Goal: Find specific page/section: Find specific page/section

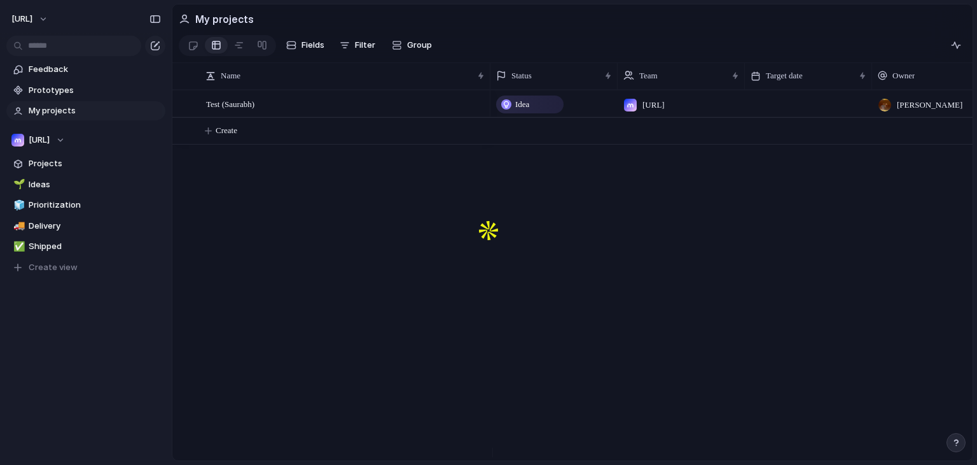
click at [465, 43] on section "Fields Filter Group Zoom Collapse" at bounding box center [572, 47] width 800 height 31
click at [347, 214] on div "Test (Saurabh) Idea [URL] [PERSON_NAME] [PERSON_NAME] Create" at bounding box center [572, 275] width 800 height 370
click at [55, 13] on button "[URL]" at bounding box center [30, 19] width 49 height 20
click at [79, 13] on div "Settings Invite members Change theme Sign out" at bounding box center [488, 232] width 977 height 465
click at [219, 108] on span "Test (Saurabh)" at bounding box center [230, 103] width 48 height 15
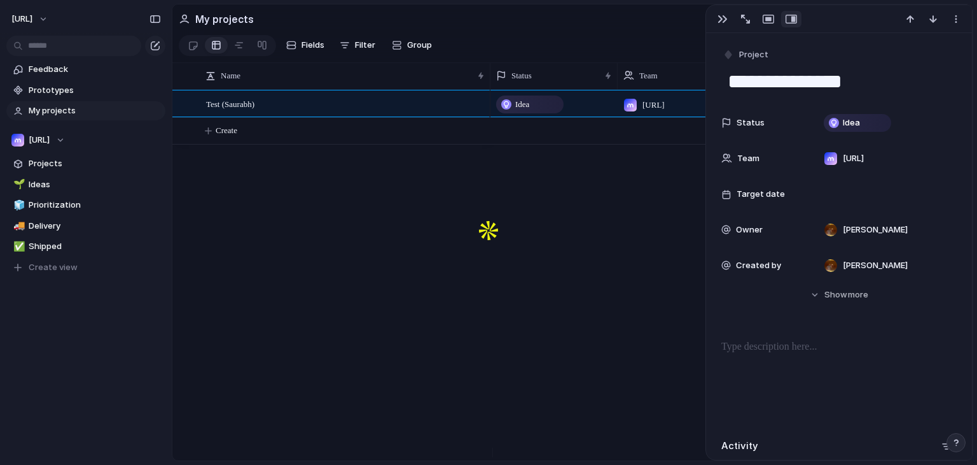
click at [538, 262] on div "Idea [URL] [PERSON_NAME] [PERSON_NAME][GEOGRAPHIC_DATA]" at bounding box center [732, 275] width 482 height 370
click at [297, 269] on div "Test (Saurabh) Idea [URL] [PERSON_NAME] [PERSON_NAME] Create" at bounding box center [572, 275] width 800 height 370
click at [51, 115] on span "My projects" at bounding box center [95, 110] width 132 height 13
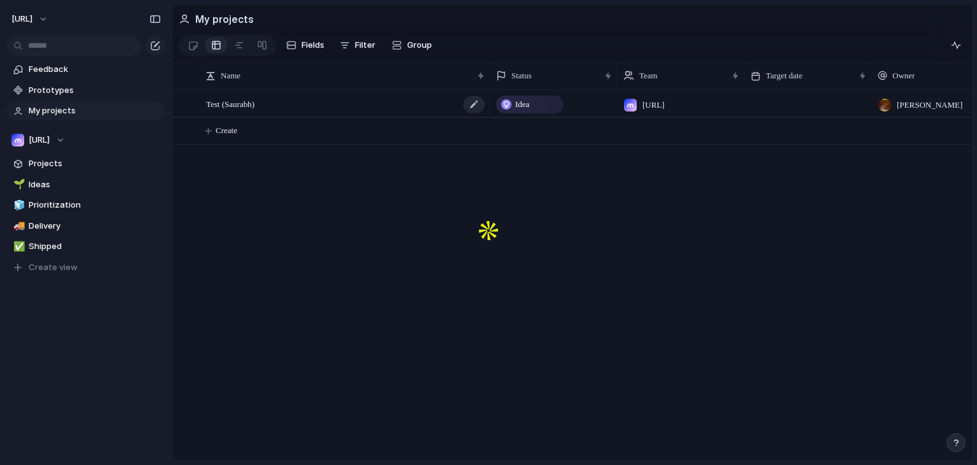
click at [244, 108] on span "Test (Saurabh)" at bounding box center [230, 103] width 48 height 15
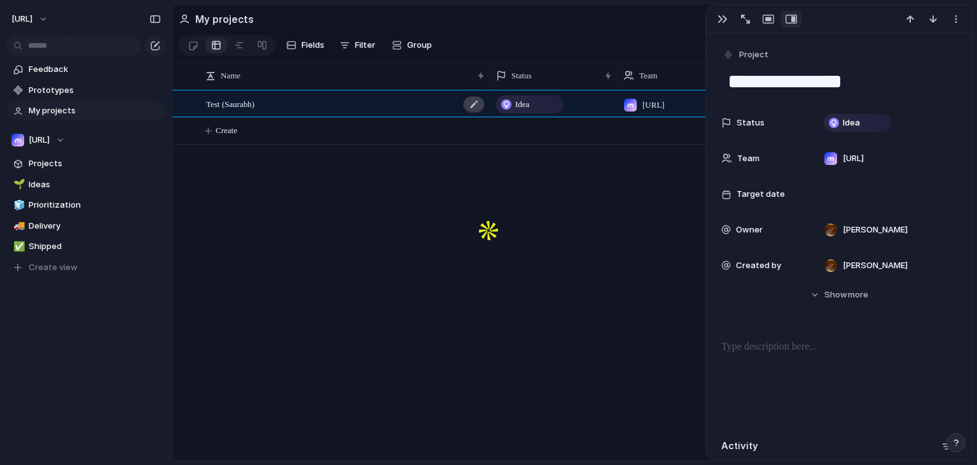
click at [466, 106] on div at bounding box center [474, 104] width 22 height 17
click at [221, 144] on button "Create" at bounding box center [588, 131] width 807 height 26
click at [60, 164] on span "Projects" at bounding box center [95, 163] width 132 height 13
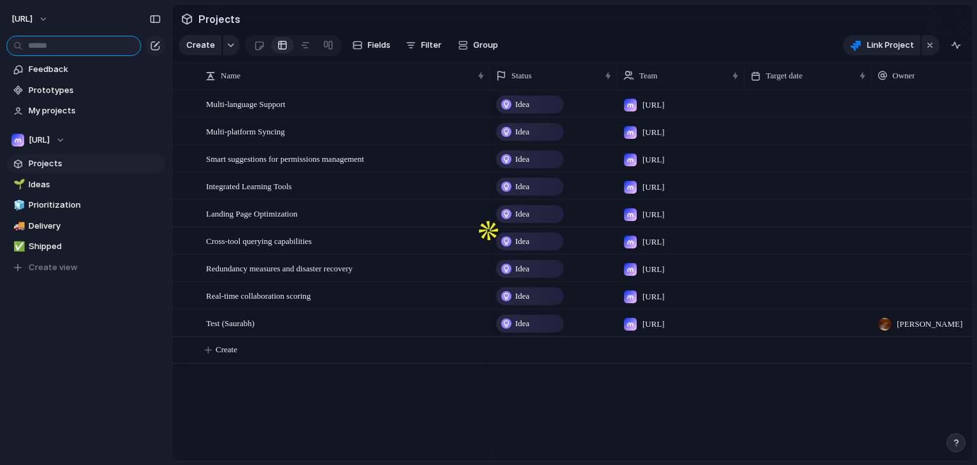
click at [69, 46] on input "text" at bounding box center [73, 46] width 135 height 20
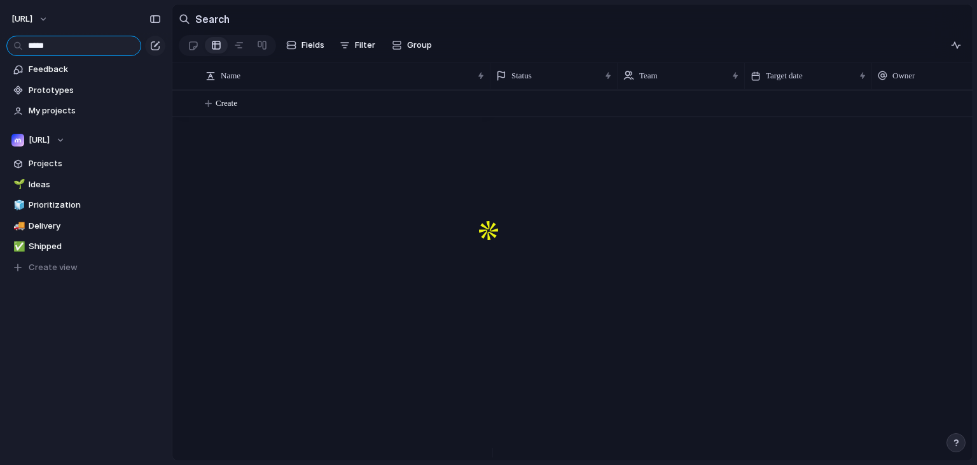
type input "****"
